Goal: Task Accomplishment & Management: Use online tool/utility

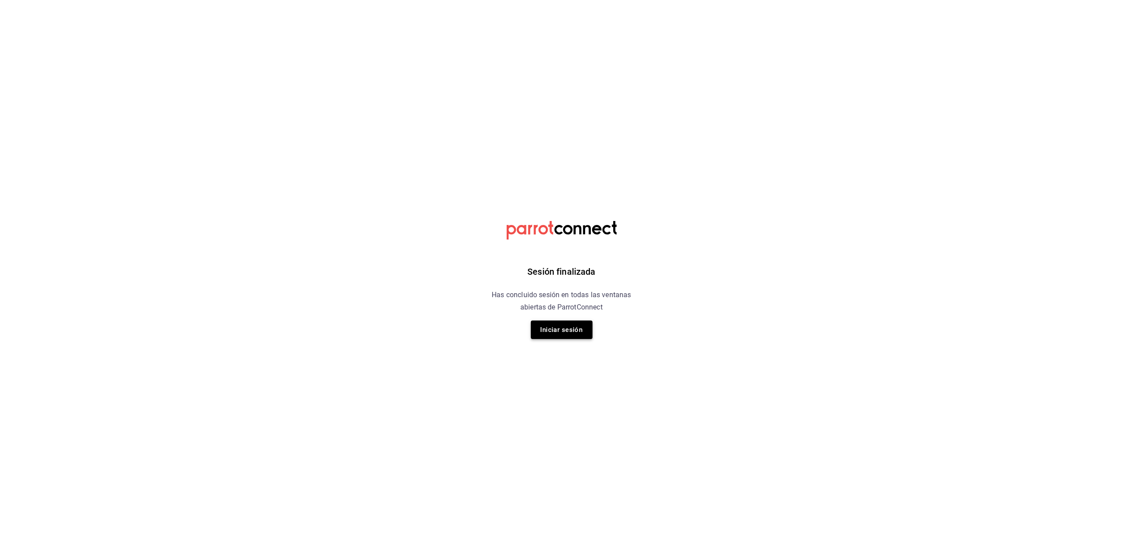
click at [546, 328] on button "Iniciar sesión" at bounding box center [562, 330] width 62 height 19
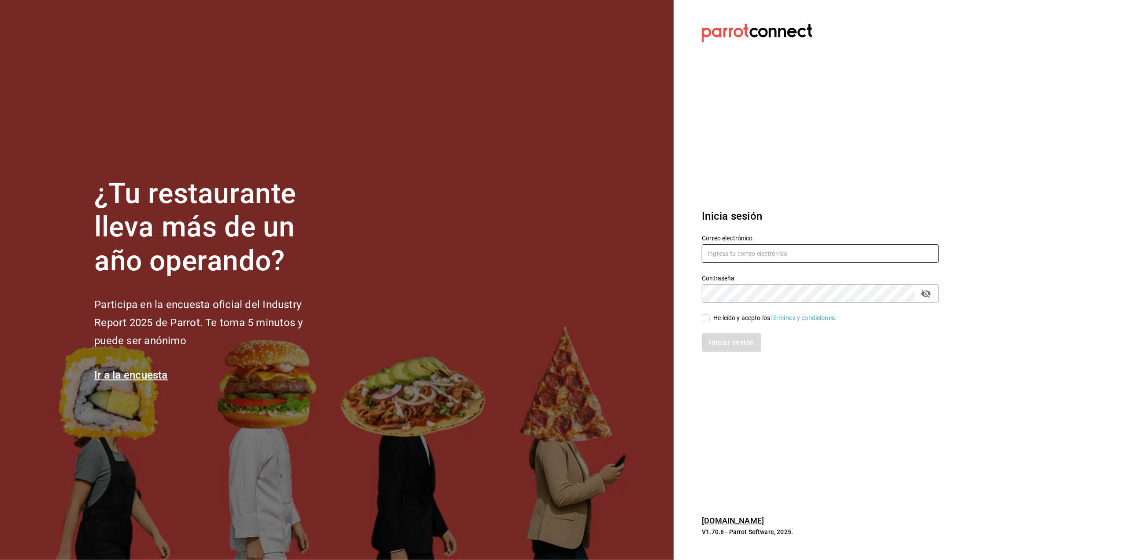
type input "[EMAIL_ADDRESS][DOMAIN_NAME]"
click at [707, 318] on input "He leído y acepto los Términos y condiciones." at bounding box center [706, 319] width 8 height 8
checkbox input "true"
click at [724, 345] on button "Iniciar sesión" at bounding box center [732, 343] width 60 height 19
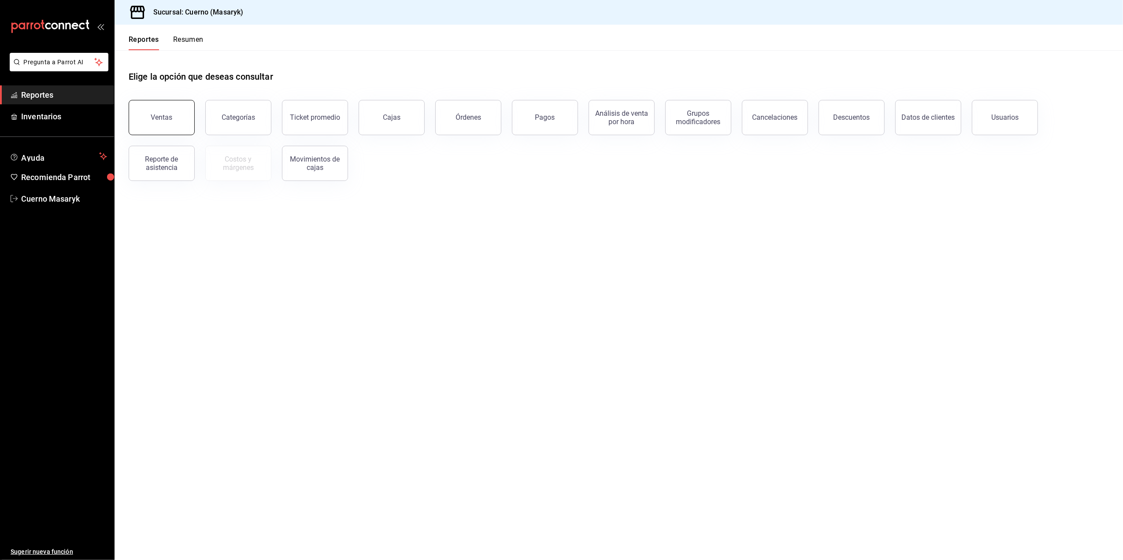
click at [144, 121] on button "Ventas" at bounding box center [162, 117] width 66 height 35
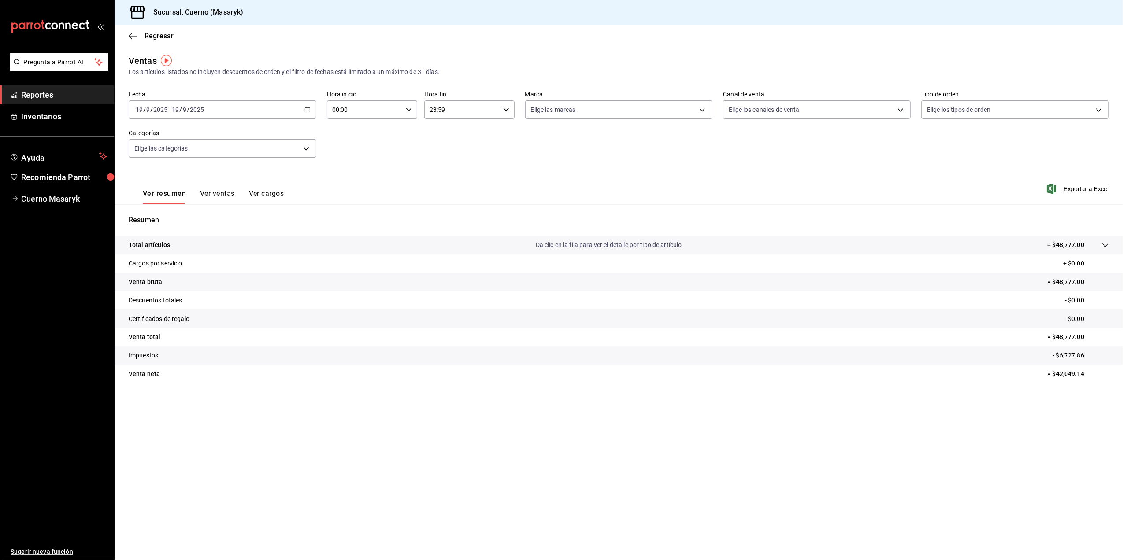
click at [305, 111] on icon "button" at bounding box center [307, 110] width 6 height 6
click at [180, 215] on span "Rango de fechas" at bounding box center [170, 215] width 68 height 9
click at [233, 210] on button "15" at bounding box center [229, 207] width 15 height 16
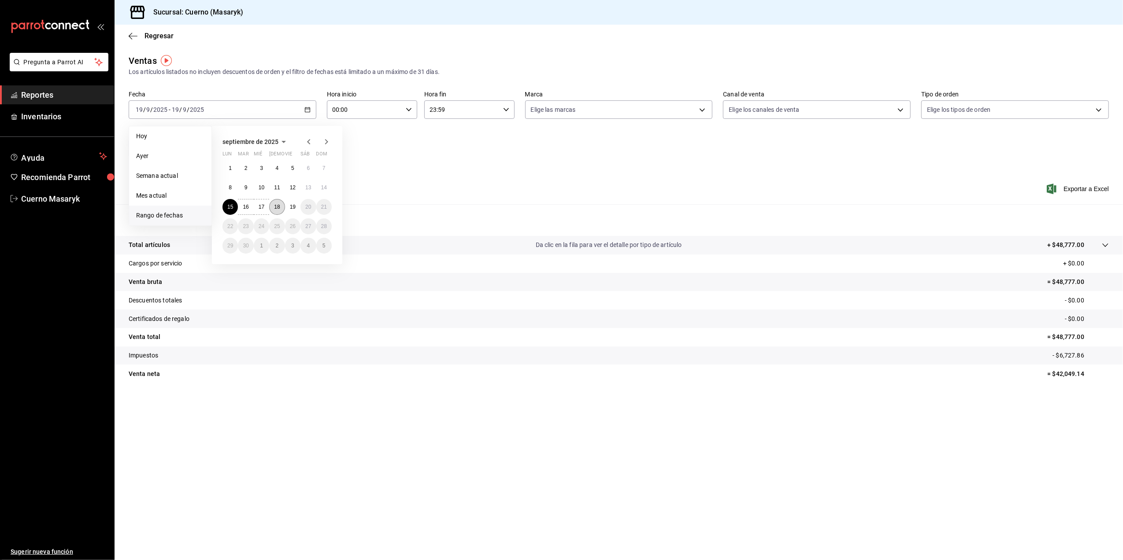
click at [284, 204] on button "18" at bounding box center [276, 207] width 15 height 16
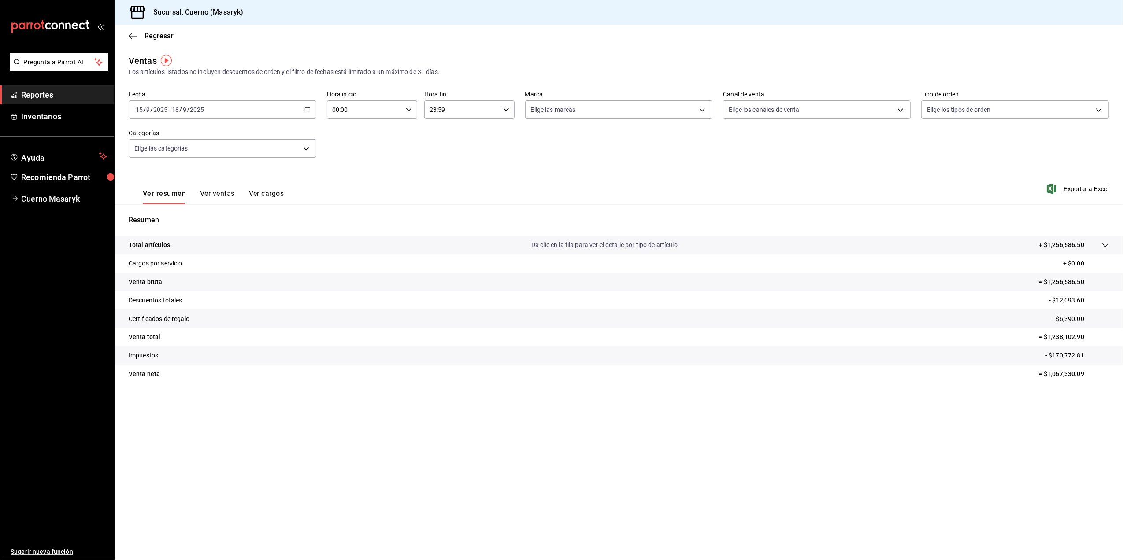
click at [404, 108] on div "00:00 Hora inicio" at bounding box center [372, 109] width 90 height 19
click at [347, 176] on span "05" at bounding box center [349, 179] width 31 height 7
type input "05:00"
click at [450, 106] on div at bounding box center [561, 280] width 1123 height 560
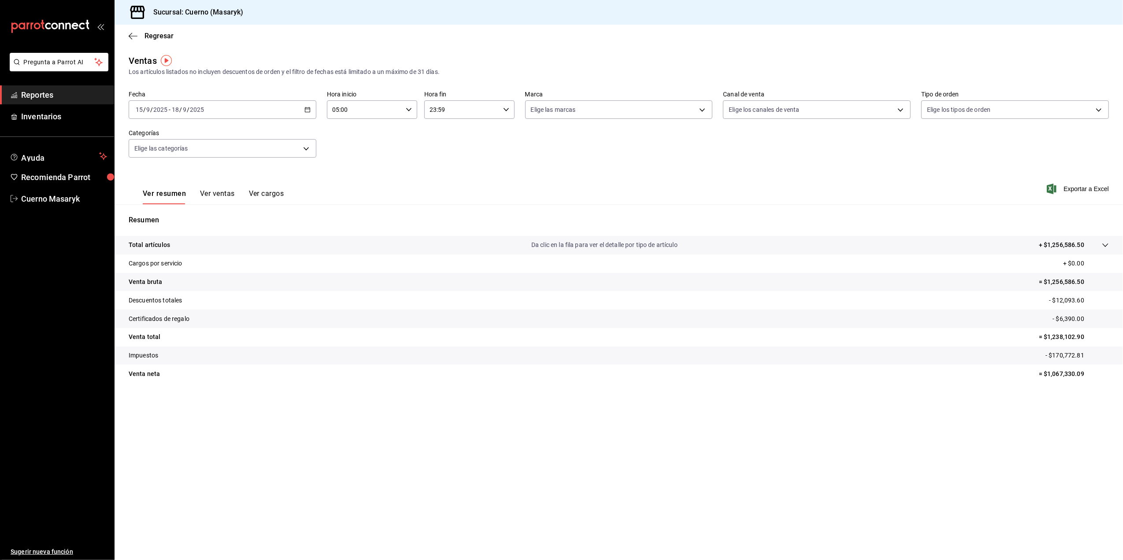
click at [457, 110] on input "23:59" at bounding box center [461, 110] width 75 height 18
click at [449, 185] on button "05" at bounding box center [447, 179] width 42 height 18
click at [500, 111] on div at bounding box center [561, 280] width 1123 height 560
click at [506, 110] on \(Stroke\) "button" at bounding box center [506, 109] width 5 height 3
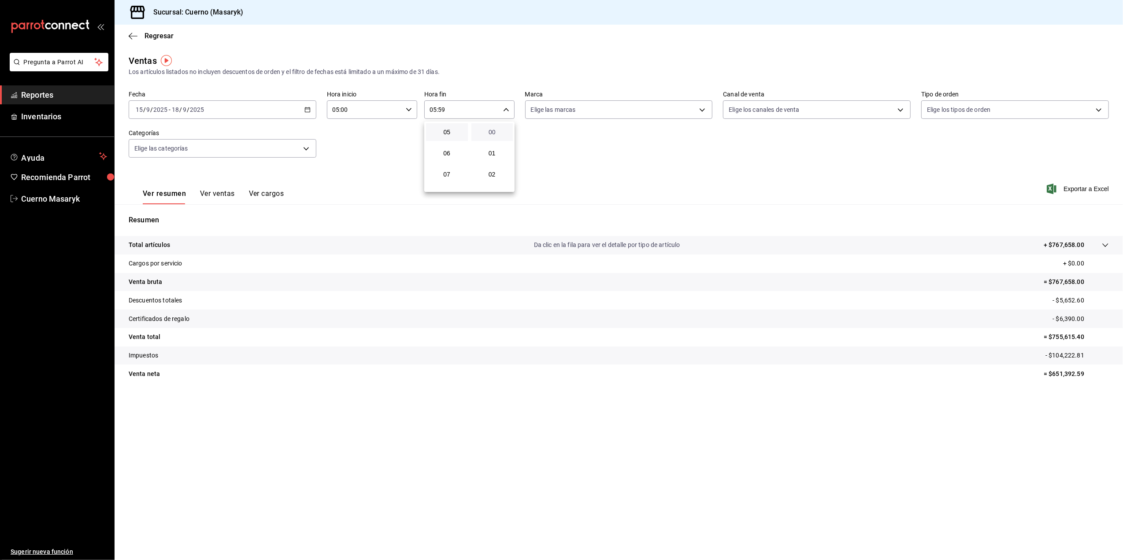
click at [489, 135] on span "00" at bounding box center [492, 132] width 31 height 7
type input "05:00"
click at [688, 109] on div at bounding box center [561, 280] width 1123 height 560
click at [694, 106] on body "Pregunta a Parrot AI Reportes Inventarios Ayuda Recomienda Parrot Cuerno Masary…" at bounding box center [561, 280] width 1123 height 560
click at [537, 177] on input "checkbox" at bounding box center [535, 174] width 8 height 8
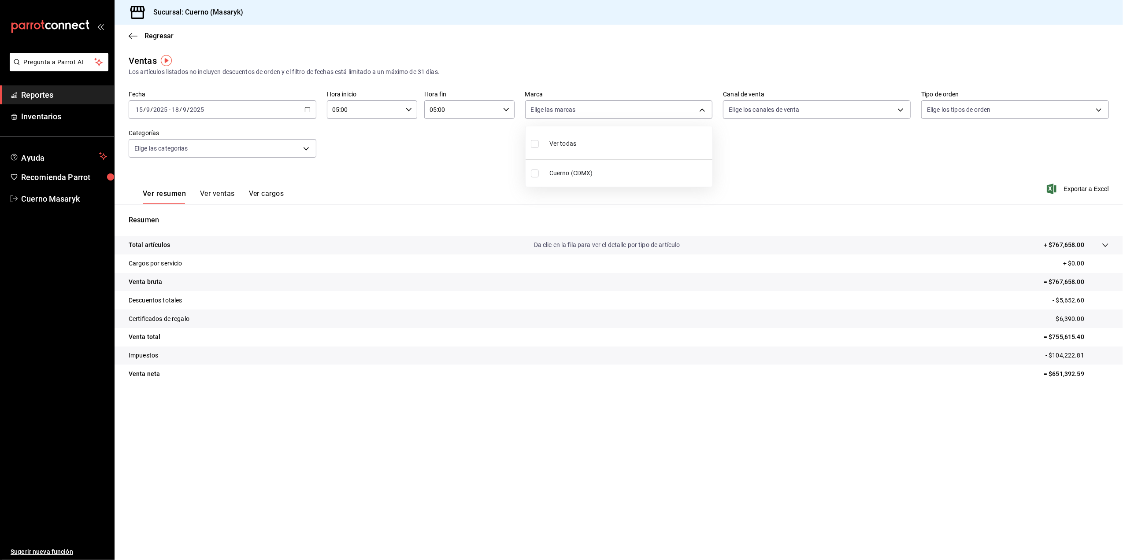
checkbox input "true"
type input "4ea0d660-02b3-4785-bb88-48b5ef6e196c"
checkbox input "true"
click at [1076, 187] on div at bounding box center [561, 280] width 1123 height 560
click at [1074, 190] on span "Exportar a Excel" at bounding box center [1079, 189] width 60 height 11
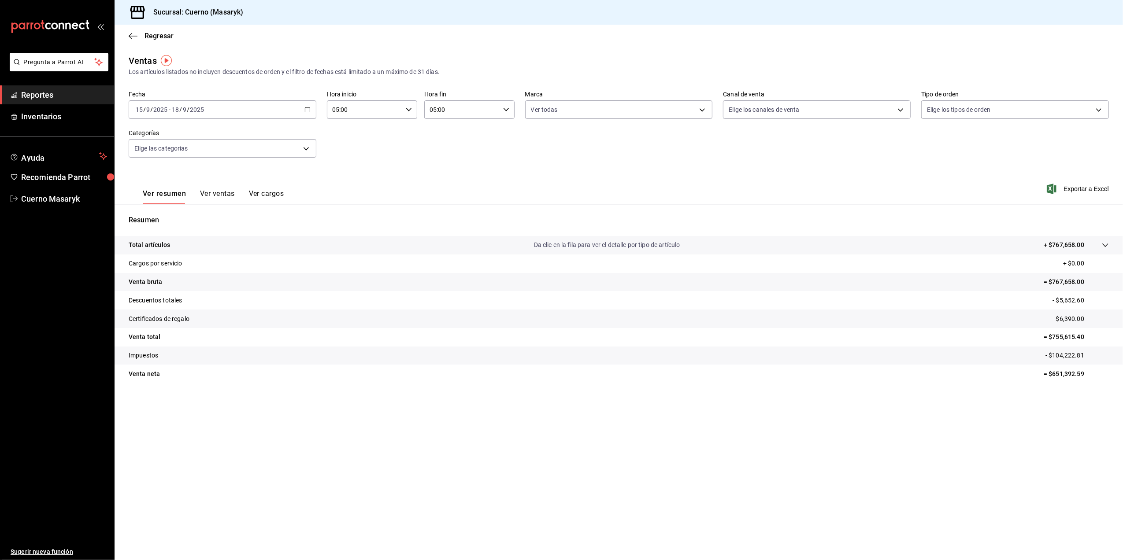
click at [309, 107] on icon "button" at bounding box center [307, 110] width 6 height 6
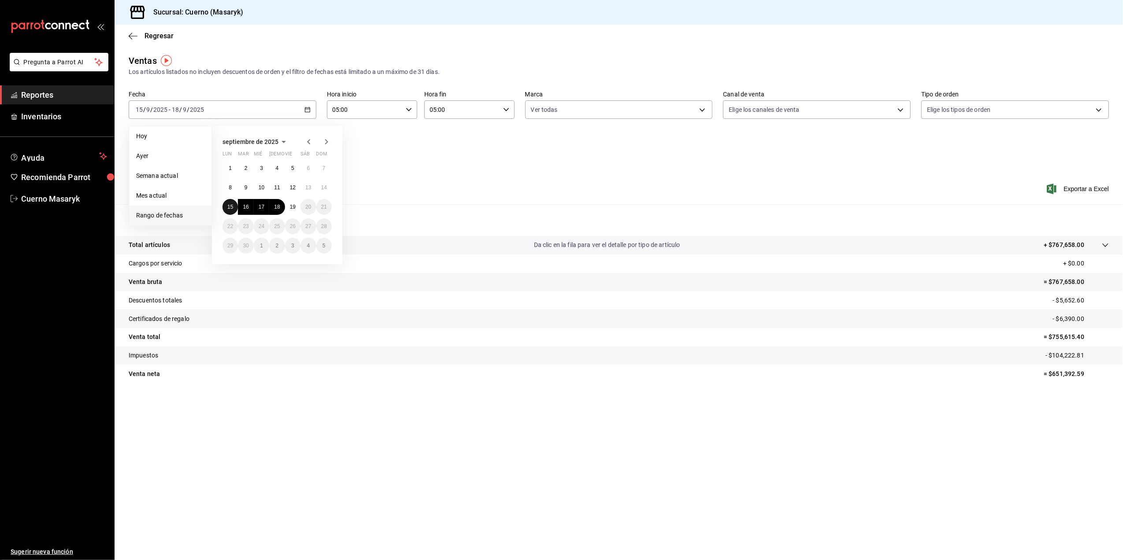
click at [229, 203] on button "15" at bounding box center [229, 207] width 15 height 16
click at [289, 204] on button "19" at bounding box center [292, 207] width 15 height 16
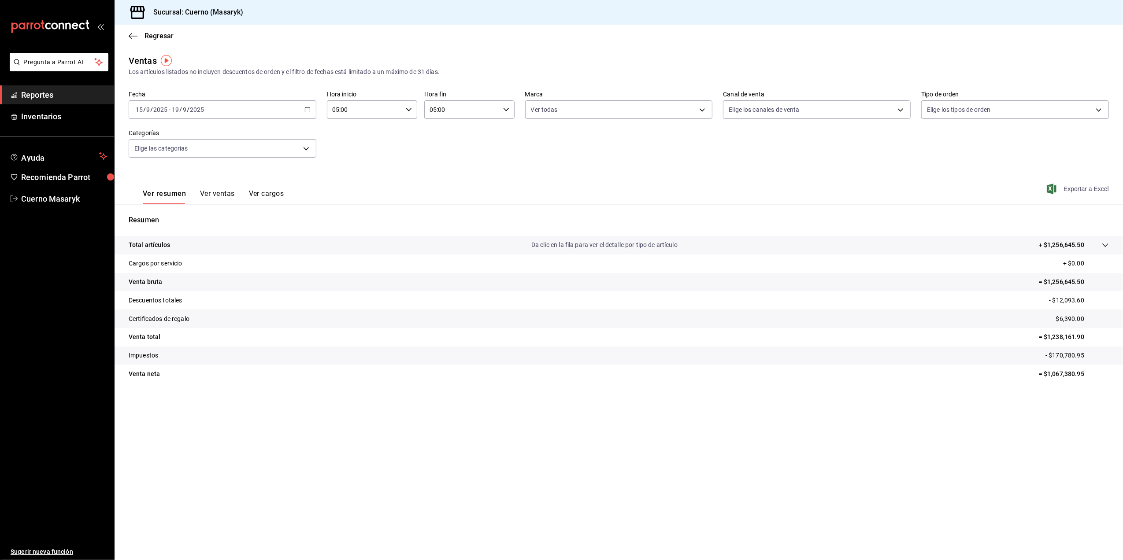
click at [1067, 190] on span "Exportar a Excel" at bounding box center [1079, 189] width 60 height 11
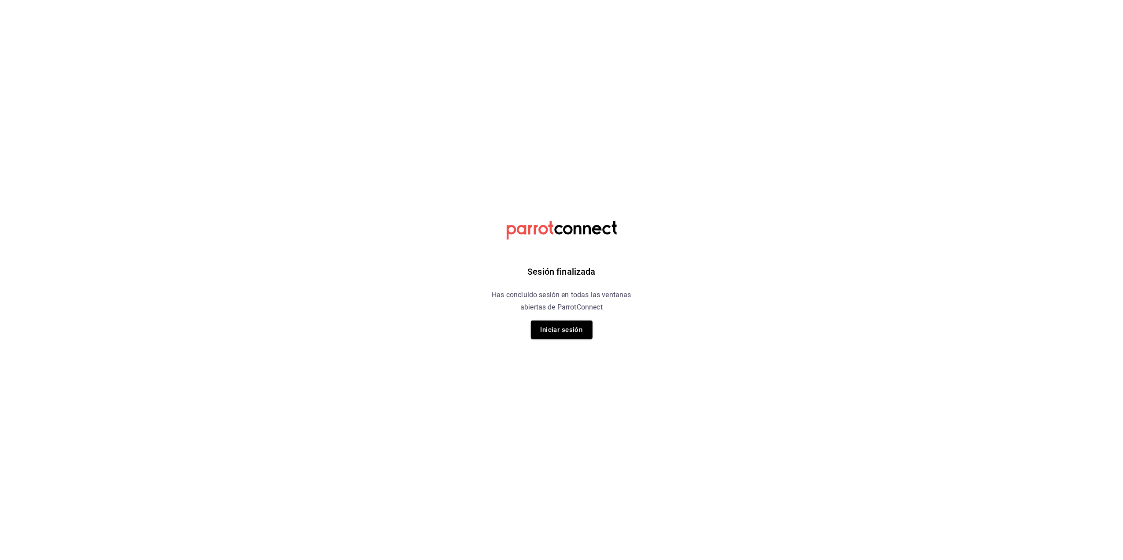
click at [550, 328] on button "Iniciar sesión" at bounding box center [562, 330] width 62 height 19
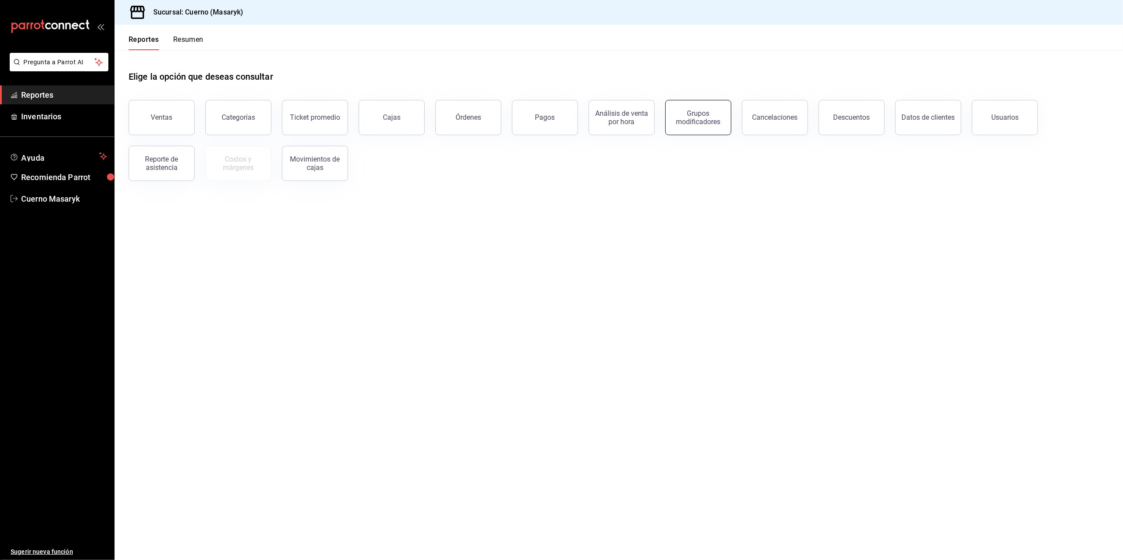
click at [695, 119] on div "Grupos modificadores" at bounding box center [698, 117] width 55 height 17
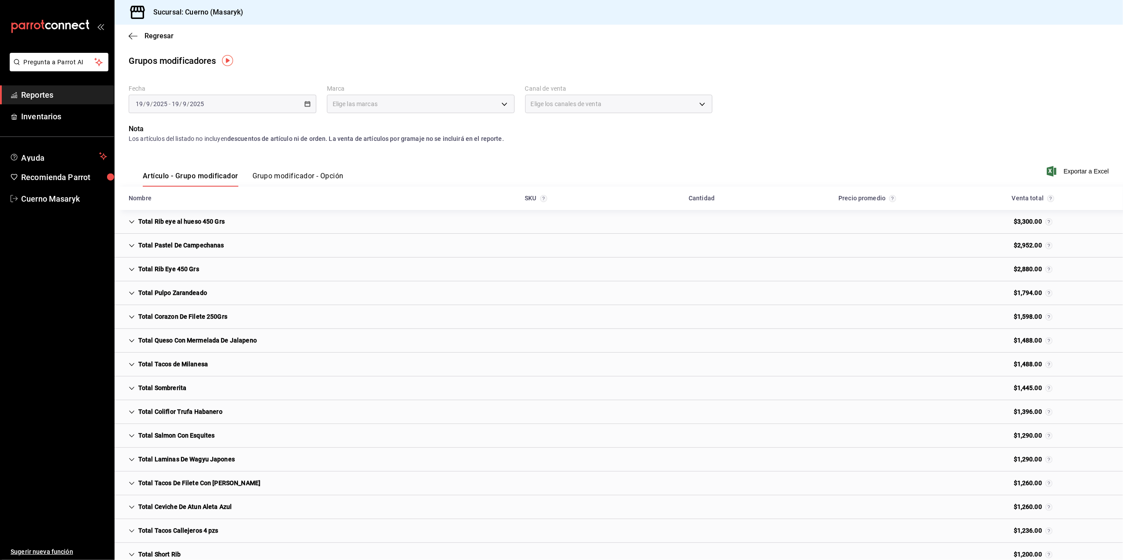
click at [287, 170] on div "Artículo - Grupo modificador Grupo modificador - Opción" at bounding box center [236, 174] width 215 height 26
click at [294, 175] on button "Grupo modificador - Opción" at bounding box center [297, 179] width 91 height 15
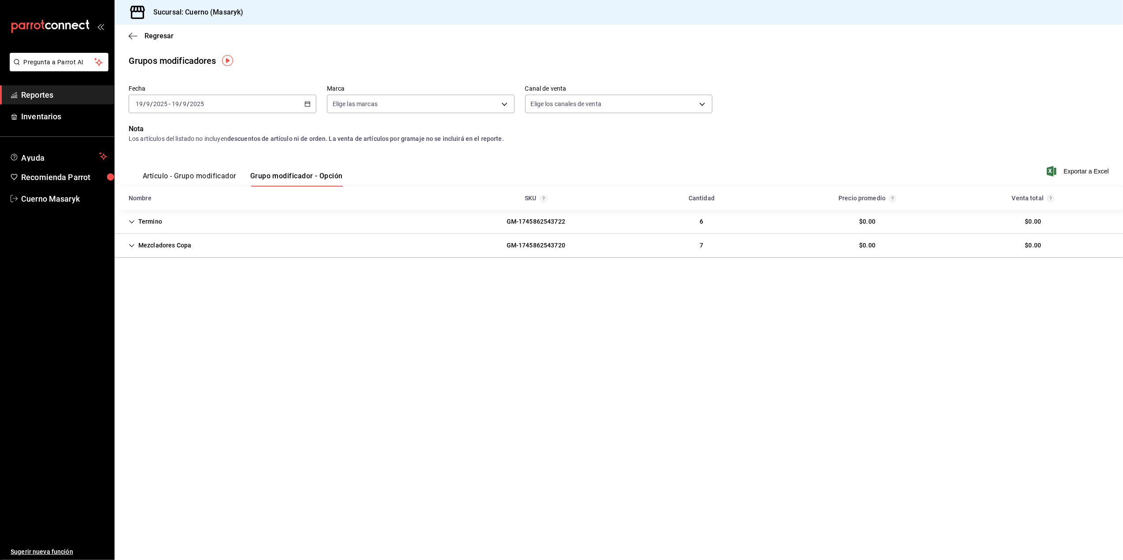
click at [307, 106] on icon "button" at bounding box center [307, 104] width 6 height 6
click at [197, 209] on span "Rango de fechas" at bounding box center [170, 209] width 68 height 9
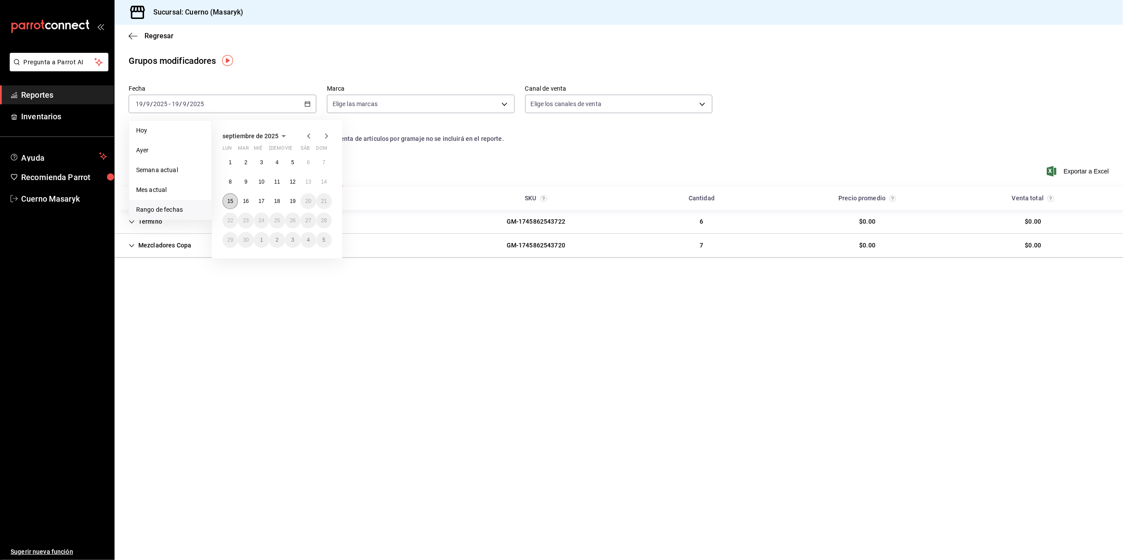
click at [231, 201] on abbr "15" at bounding box center [230, 201] width 6 height 6
click at [293, 200] on abbr "19" at bounding box center [293, 201] width 6 height 6
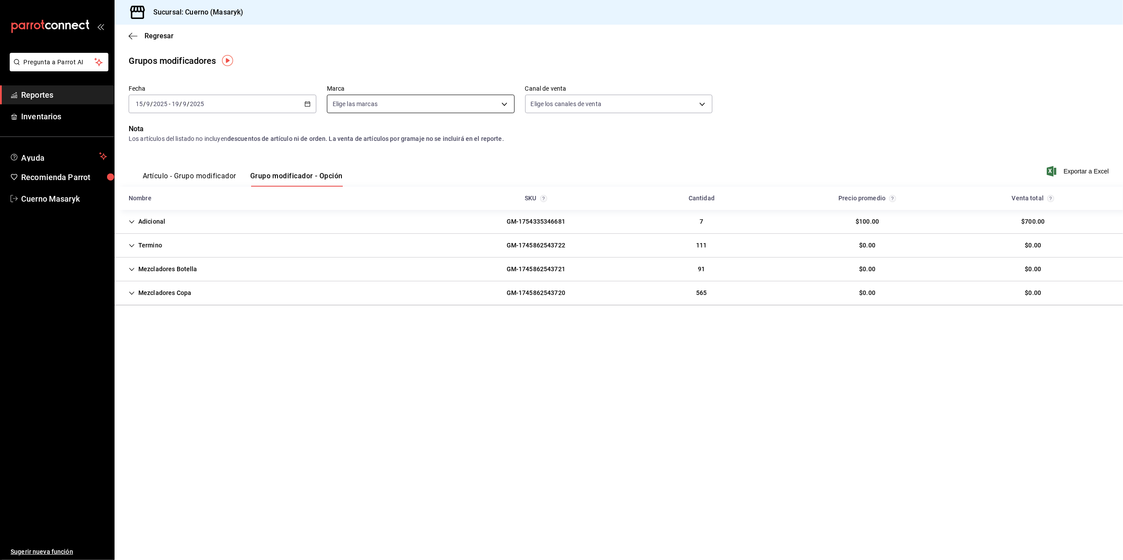
click at [501, 102] on body "Pregunta a Parrot AI Reportes Inventarios Ayuda Recomienda Parrot Cuerno Masary…" at bounding box center [561, 280] width 1123 height 560
click at [337, 168] on input "checkbox" at bounding box center [337, 168] width 8 height 8
checkbox input "true"
type input "4ea0d660-02b3-4785-bb88-48b5ef6e196c"
checkbox input "true"
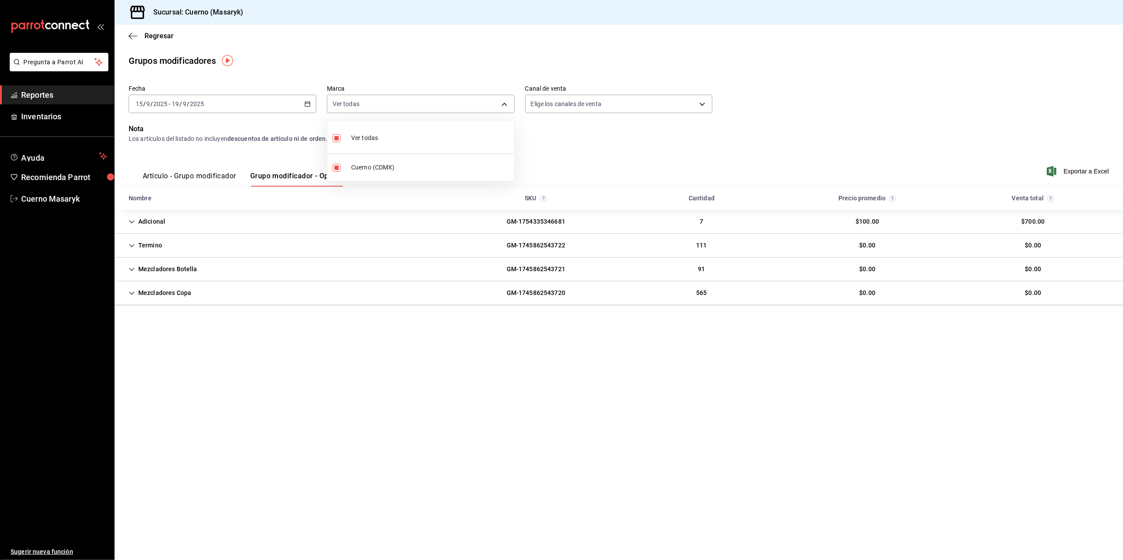
click at [925, 131] on div at bounding box center [561, 280] width 1123 height 560
click at [1073, 170] on span "Exportar a Excel" at bounding box center [1079, 171] width 60 height 11
